Goal: Information Seeking & Learning: Learn about a topic

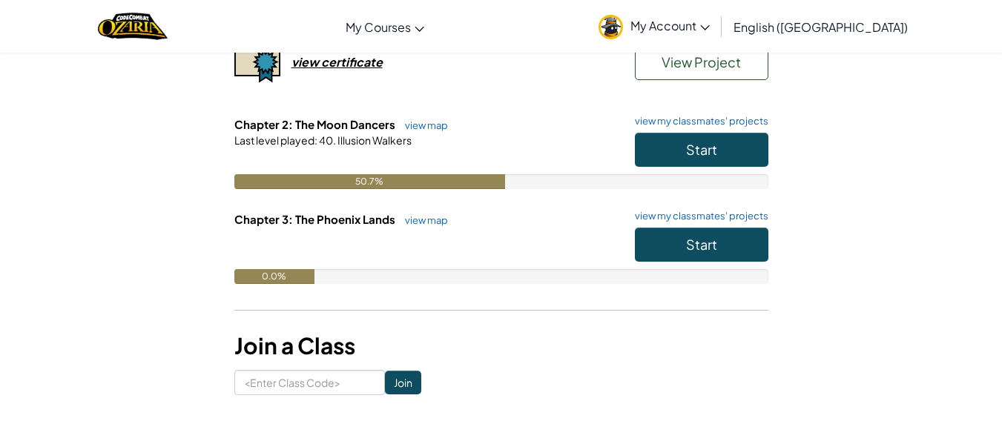
scroll to position [223, 0]
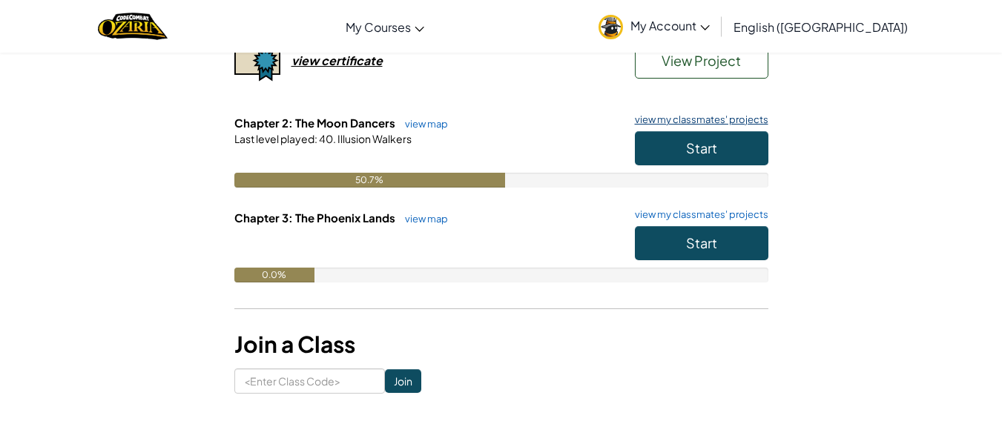
click at [703, 124] on link "view my classmates' projects" at bounding box center [698, 120] width 141 height 10
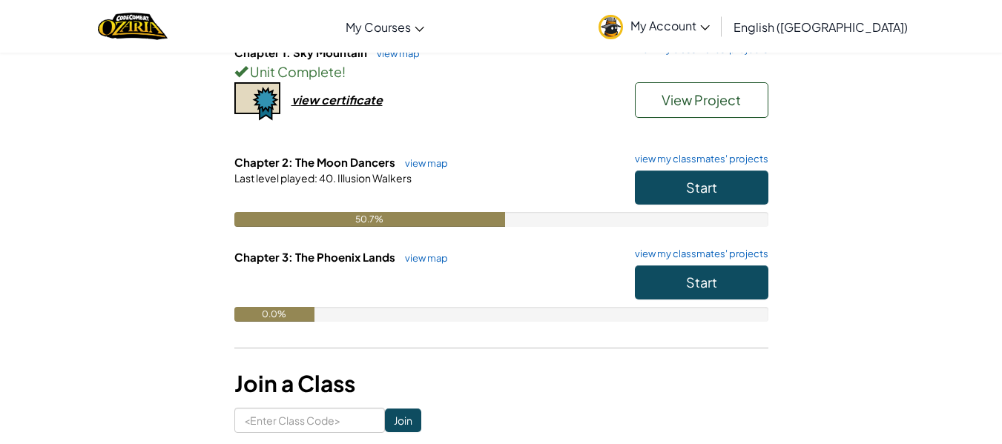
scroll to position [223, 0]
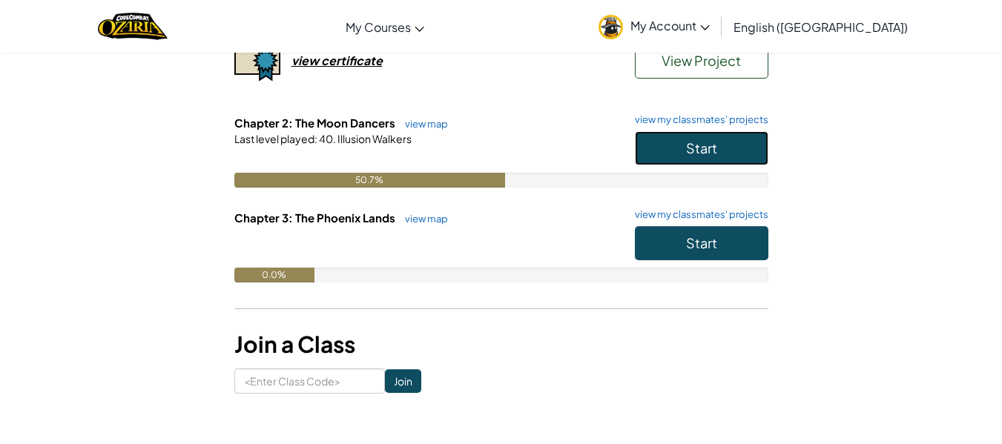
click at [721, 150] on button "Start" at bounding box center [702, 148] width 134 height 34
